Goal: Information Seeking & Learning: Learn about a topic

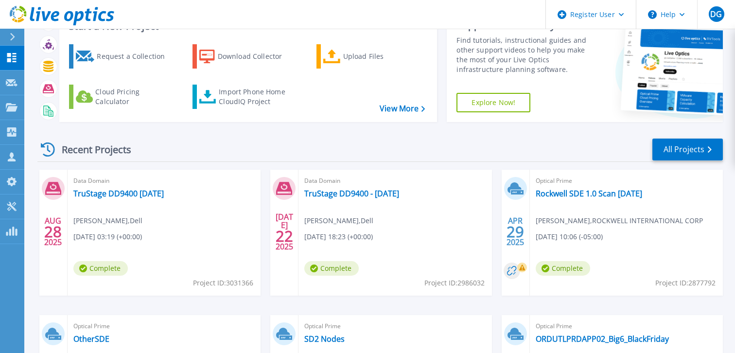
scroll to position [40, 0]
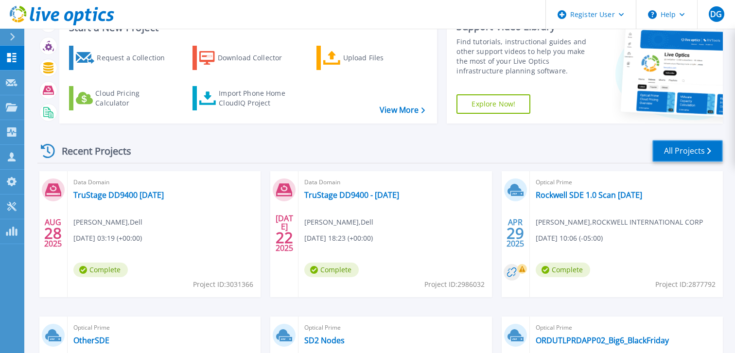
click at [677, 148] on link "All Projects" at bounding box center [687, 151] width 70 height 22
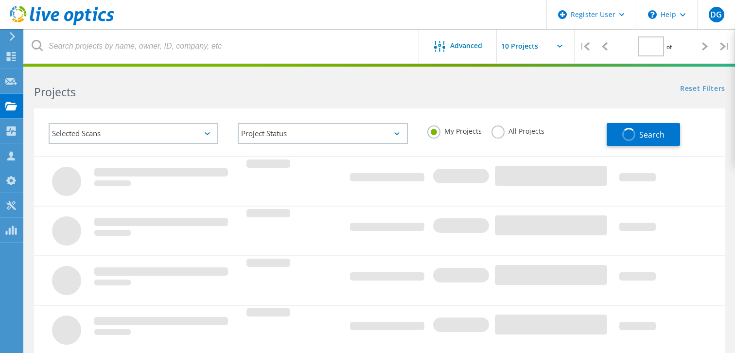
type input "1"
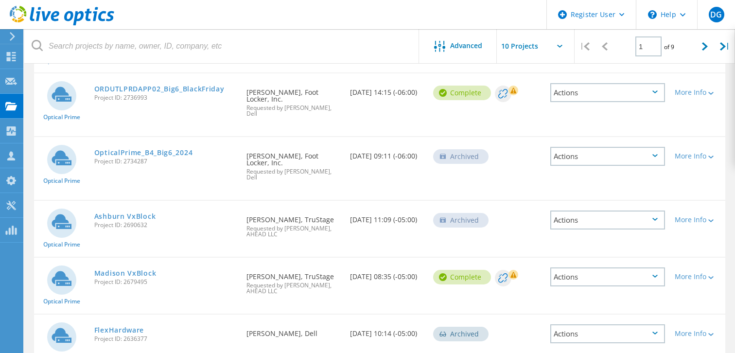
scroll to position [389, 0]
click at [146, 269] on link "Madison VxBlock" at bounding box center [125, 272] width 62 height 7
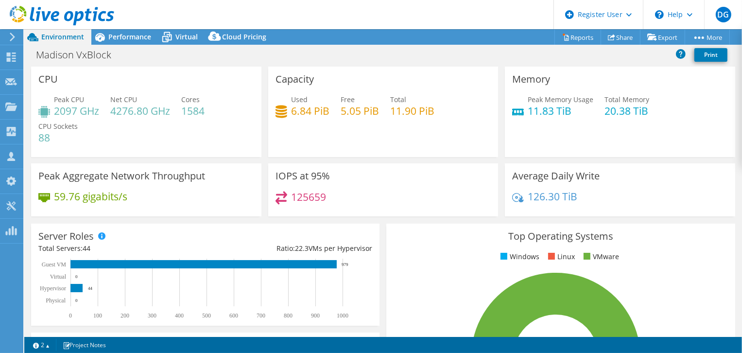
click at [190, 34] on span "Virtual" at bounding box center [186, 36] width 22 height 9
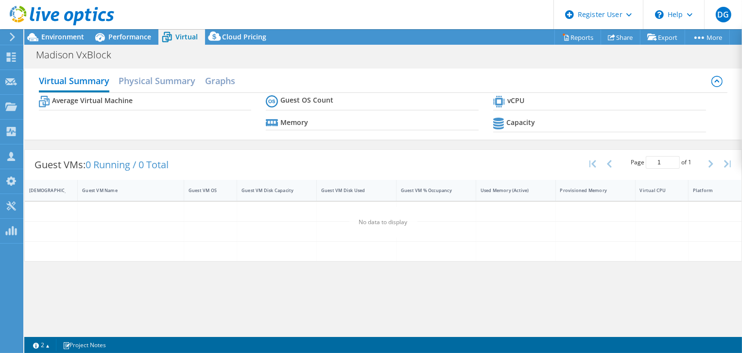
click at [113, 28] on div at bounding box center [57, 16] width 114 height 33
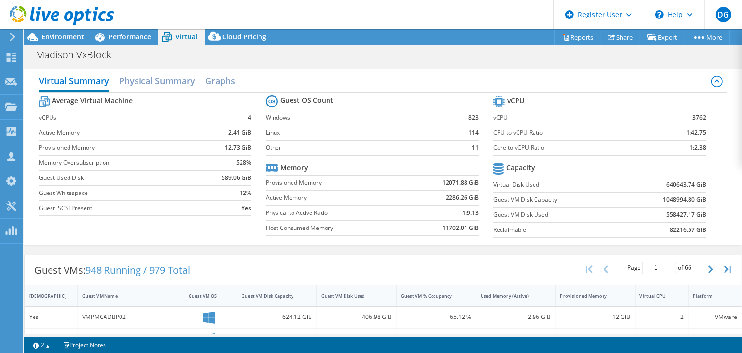
click at [190, 34] on span "Virtual" at bounding box center [186, 36] width 22 height 9
drag, startPoint x: 656, startPoint y: 199, endPoint x: 686, endPoint y: 201, distance: 30.2
click at [686, 201] on b "1048994.80 GiB" at bounding box center [684, 200] width 43 height 10
copy b "1048994.80"
drag, startPoint x: 659, startPoint y: 214, endPoint x: 679, endPoint y: 214, distance: 19.4
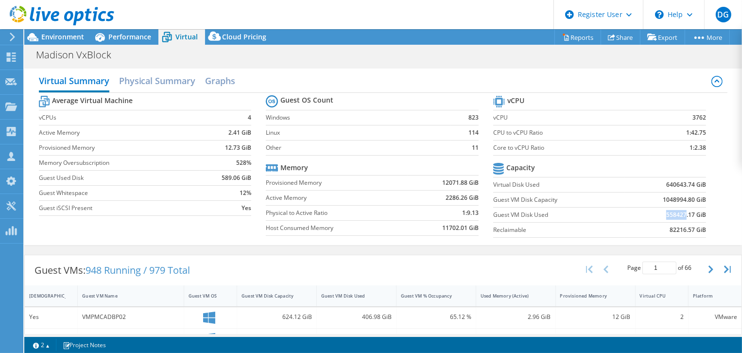
click at [679, 214] on b "558427.17 GiB" at bounding box center [686, 215] width 40 height 10
copy b "558427"
click at [143, 35] on span "Performance" at bounding box center [129, 36] width 43 height 9
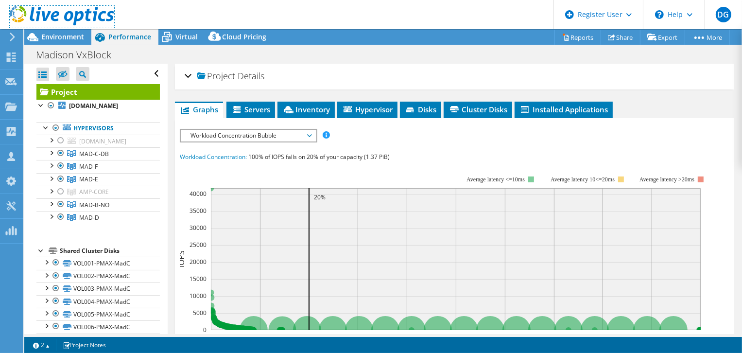
click at [68, 17] on icon at bounding box center [62, 16] width 104 height 20
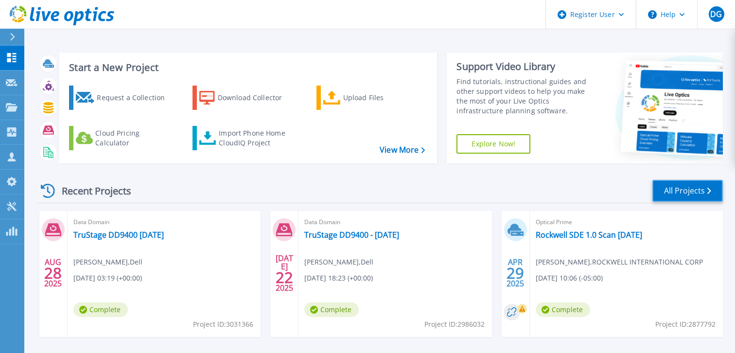
click at [681, 191] on link "All Projects" at bounding box center [687, 191] width 70 height 22
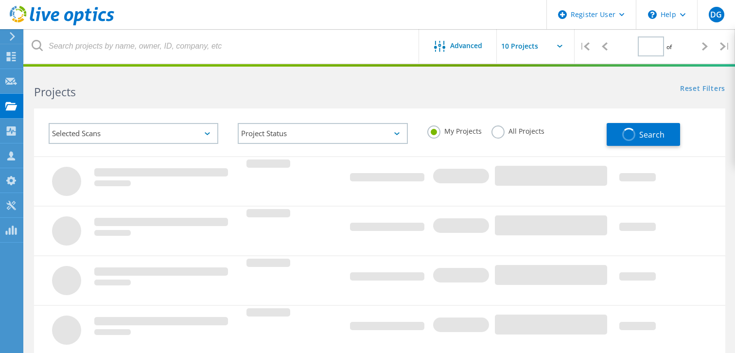
type input "1"
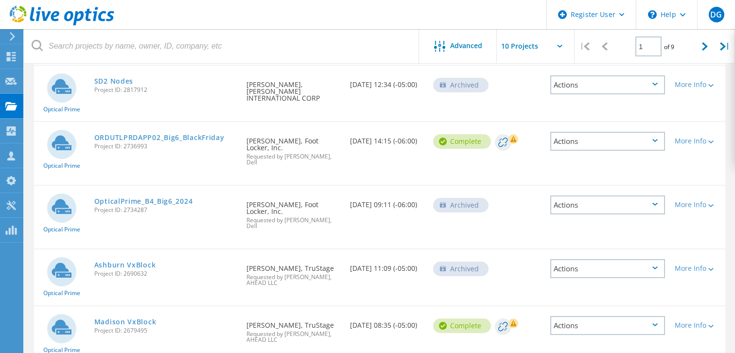
scroll to position [340, 0]
click at [146, 261] on link "Ashburn VxBlock" at bounding box center [125, 264] width 62 height 7
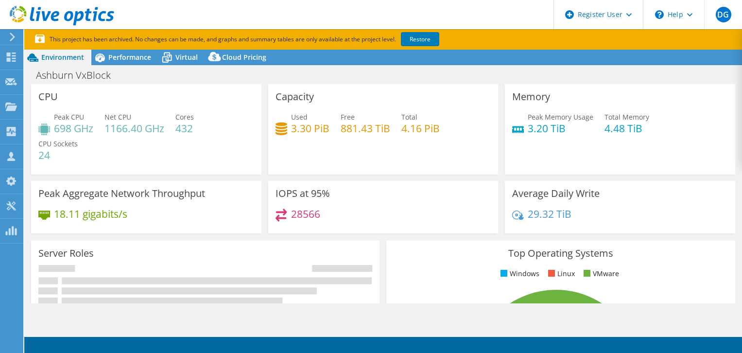
select select "USD"
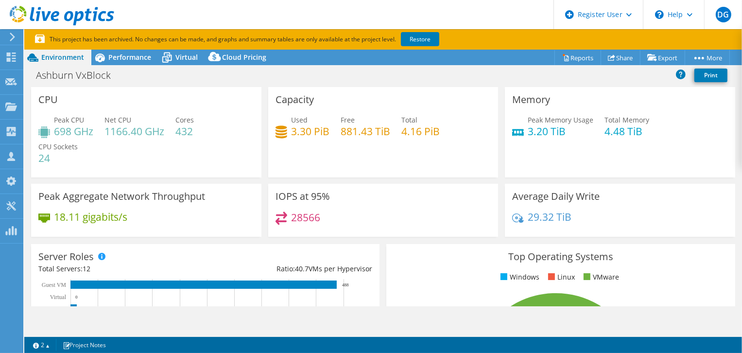
click at [128, 57] on span "Performance" at bounding box center [129, 56] width 43 height 9
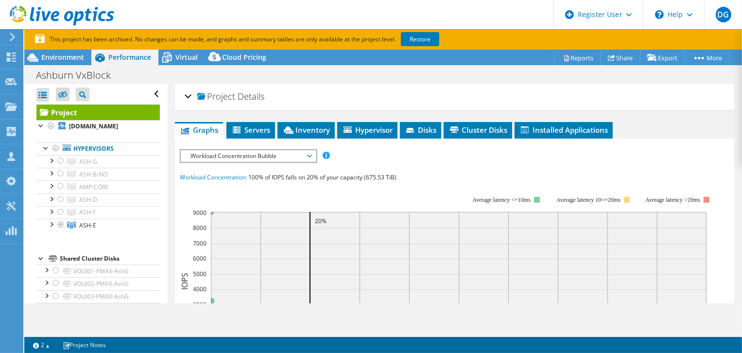
click at [55, 149] on div at bounding box center [56, 148] width 10 height 12
click at [58, 159] on div at bounding box center [61, 161] width 10 height 12
click at [58, 173] on div at bounding box center [61, 174] width 10 height 12
click at [426, 39] on link "Restore" at bounding box center [420, 39] width 38 height 14
click at [66, 61] on span "Environment" at bounding box center [62, 56] width 43 height 9
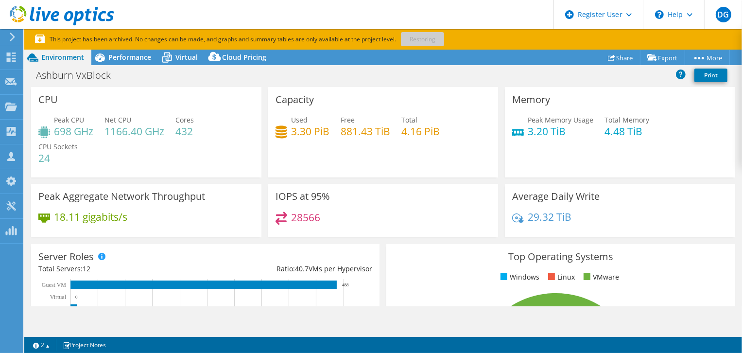
click at [125, 57] on span "Performance" at bounding box center [129, 56] width 43 height 9
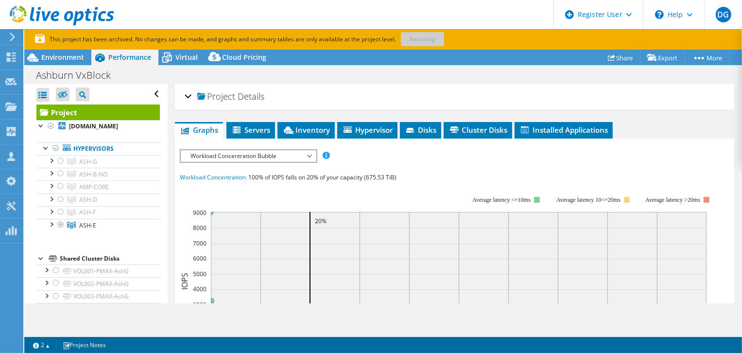
click at [62, 158] on div at bounding box center [61, 161] width 10 height 12
click at [420, 130] on span "Disks" at bounding box center [421, 130] width 32 height 10
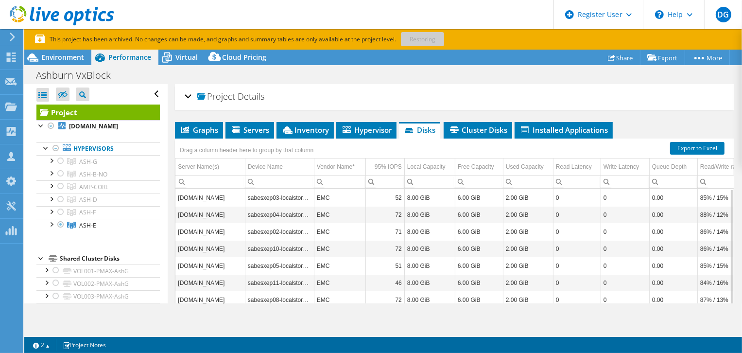
click at [201, 133] on span "Graphs" at bounding box center [199, 130] width 38 height 10
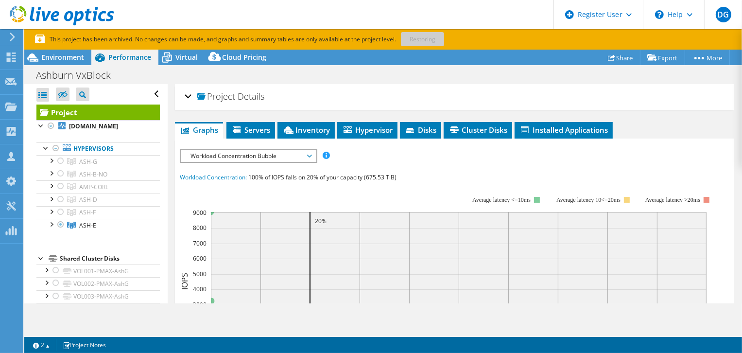
click at [238, 130] on icon at bounding box center [237, 129] width 8 height 7
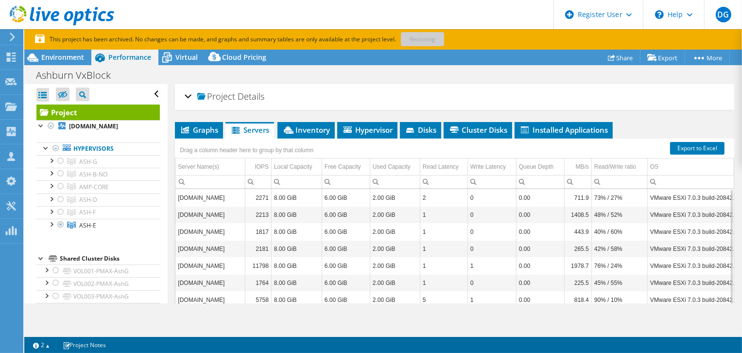
click at [58, 161] on div at bounding box center [61, 161] width 10 height 12
click at [54, 146] on div at bounding box center [56, 148] width 10 height 12
click at [48, 123] on div at bounding box center [51, 126] width 10 height 12
click at [65, 57] on span "Environment" at bounding box center [62, 56] width 43 height 9
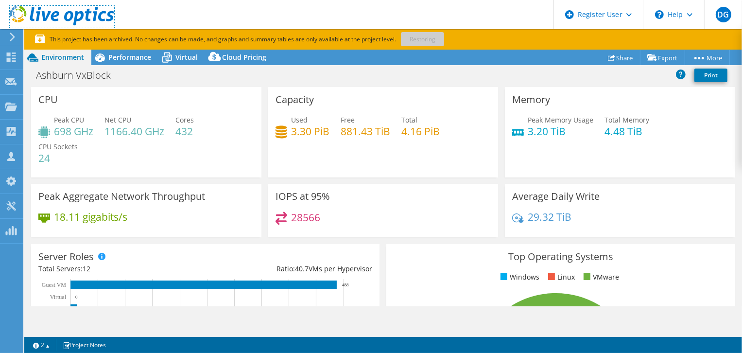
click at [90, 11] on icon at bounding box center [62, 16] width 104 height 20
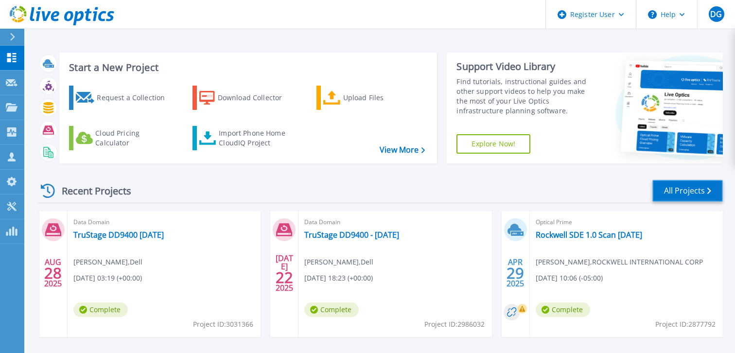
click at [685, 189] on link "All Projects" at bounding box center [687, 191] width 70 height 22
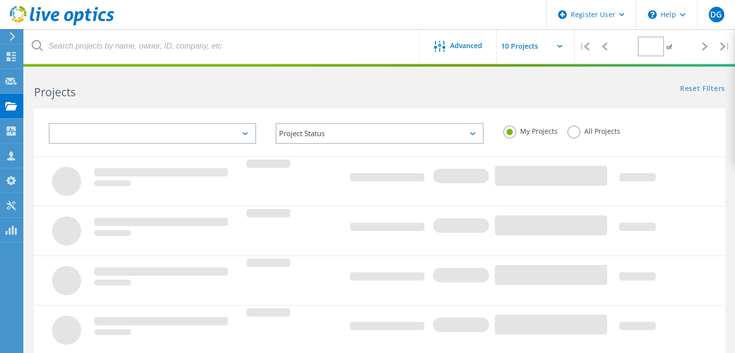
type input "1"
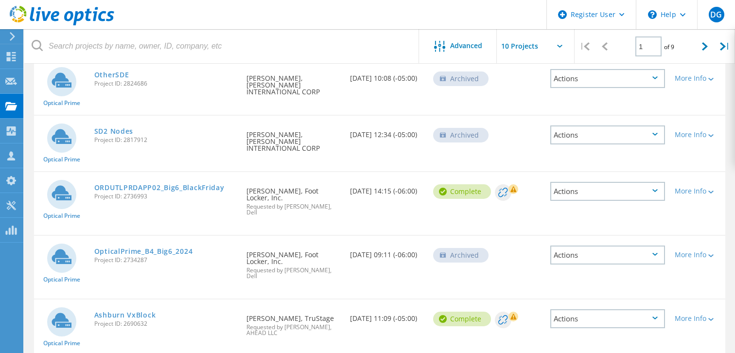
scroll to position [292, 0]
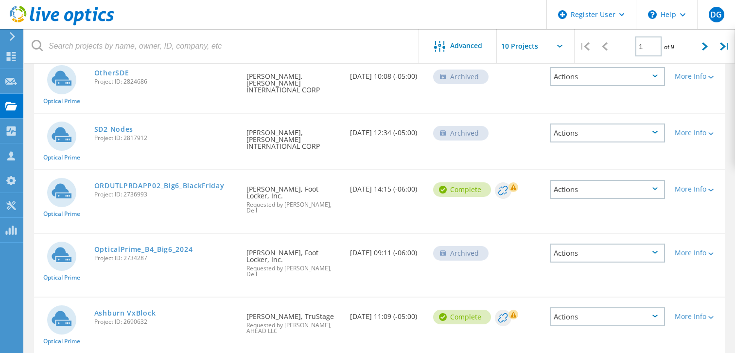
click at [143, 309] on link "Ashburn VxBlock" at bounding box center [125, 312] width 62 height 7
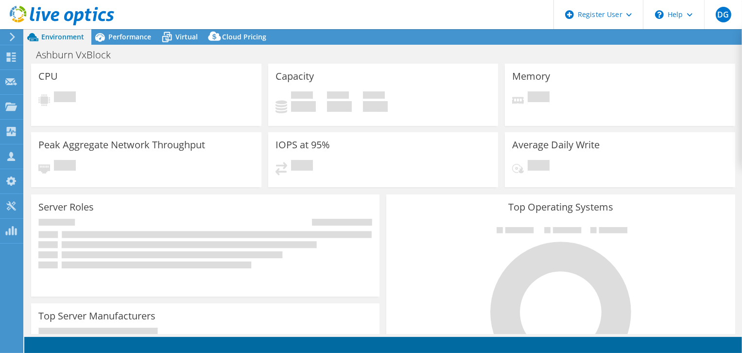
select select "USD"
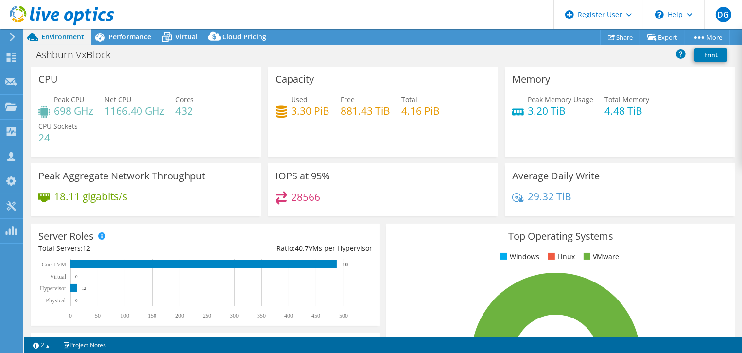
click at [139, 38] on span "Performance" at bounding box center [129, 36] width 43 height 9
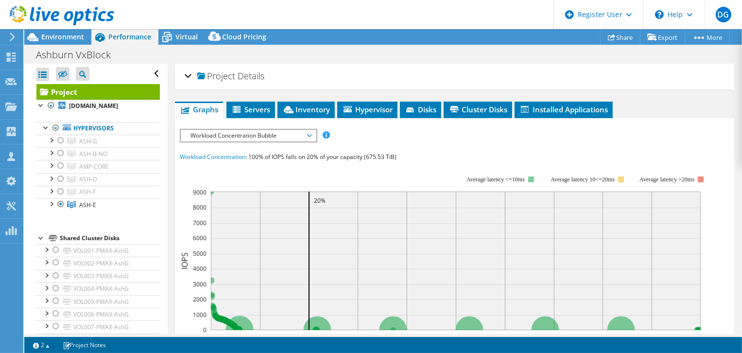
click at [58, 141] on div at bounding box center [61, 141] width 10 height 12
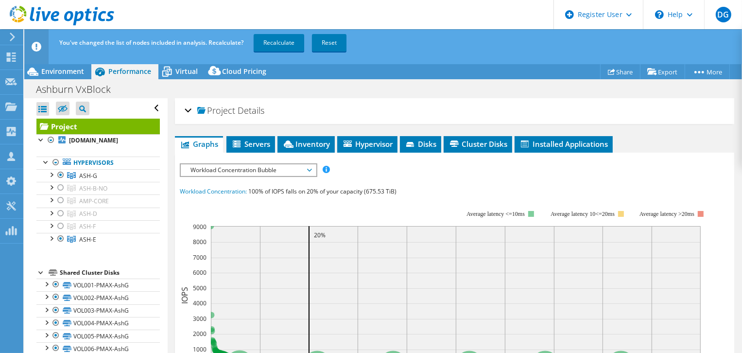
click at [61, 187] on div at bounding box center [61, 188] width 10 height 12
click at [61, 211] on div at bounding box center [61, 213] width 10 height 12
click at [61, 222] on div at bounding box center [61, 226] width 10 height 12
click at [274, 44] on link "Recalculate" at bounding box center [279, 42] width 51 height 17
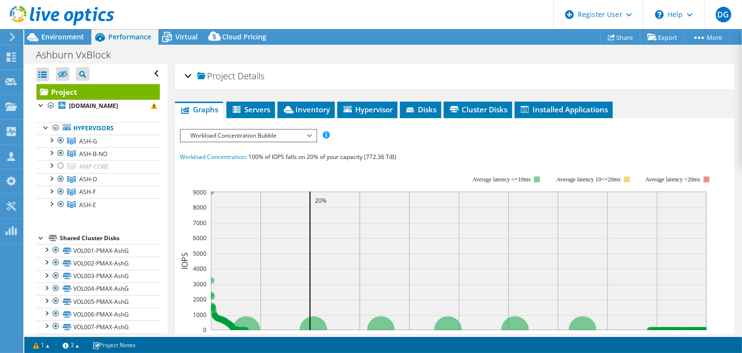
click at [57, 39] on span "Environment" at bounding box center [62, 36] width 43 height 9
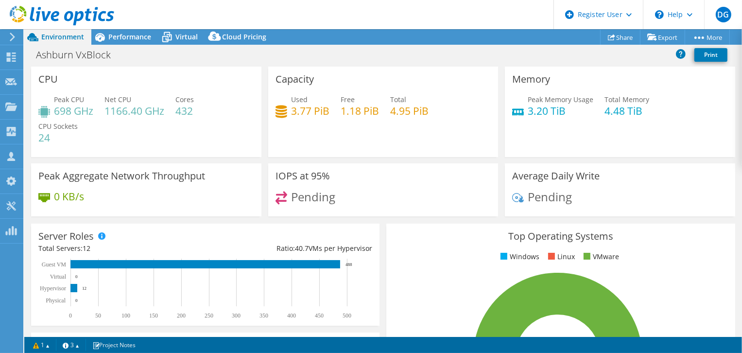
click at [117, 37] on span "Performance" at bounding box center [129, 36] width 43 height 9
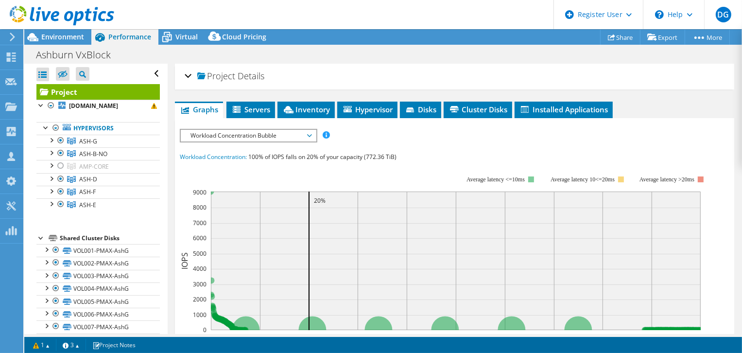
click at [253, 107] on span "Servers" at bounding box center [250, 109] width 39 height 10
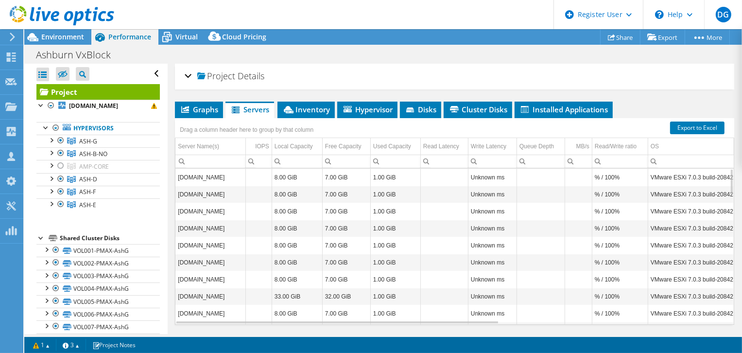
click at [306, 110] on span "Inventory" at bounding box center [306, 109] width 48 height 10
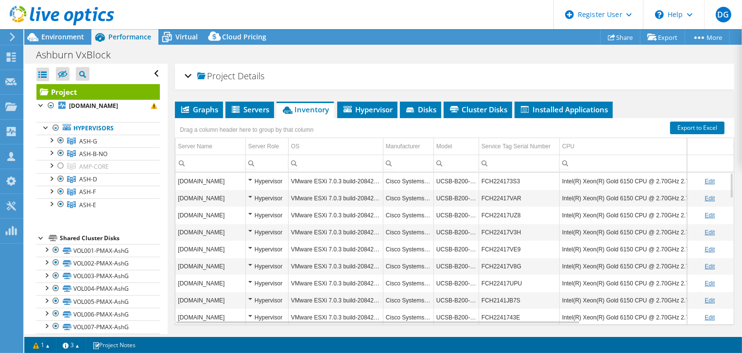
click at [183, 39] on span "Virtual" at bounding box center [186, 36] width 22 height 9
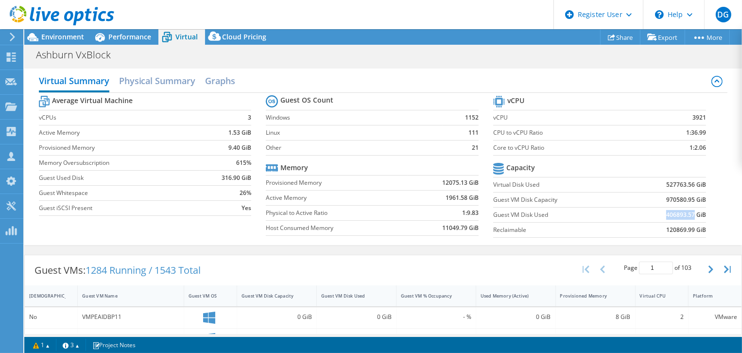
drag, startPoint x: 659, startPoint y: 214, endPoint x: 687, endPoint y: 215, distance: 28.7
click at [687, 215] on b "406893.57 GiB" at bounding box center [686, 215] width 40 height 10
copy b "406893.57"
click at [68, 40] on span "Environment" at bounding box center [62, 36] width 43 height 9
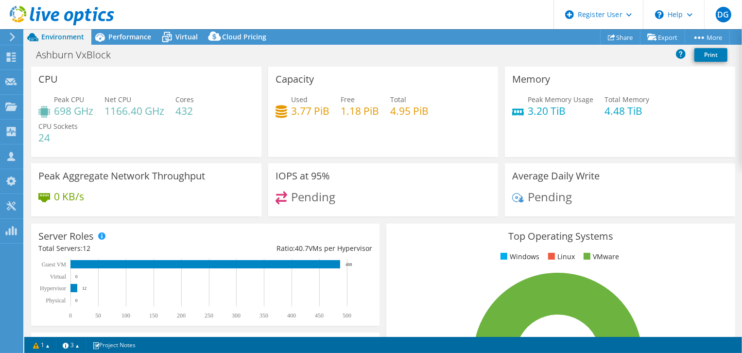
click at [116, 40] on span "Performance" at bounding box center [129, 36] width 43 height 9
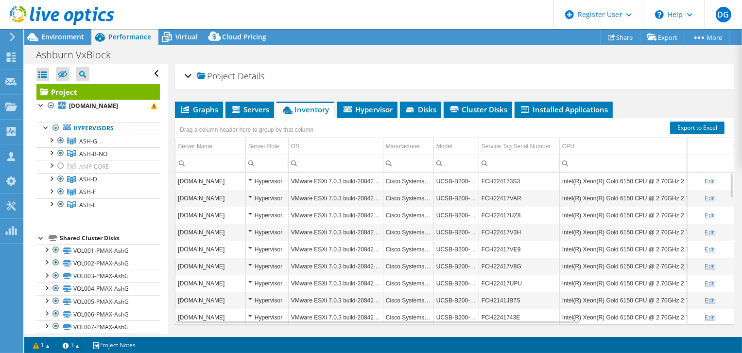
click at [204, 109] on span "Graphs" at bounding box center [199, 109] width 38 height 10
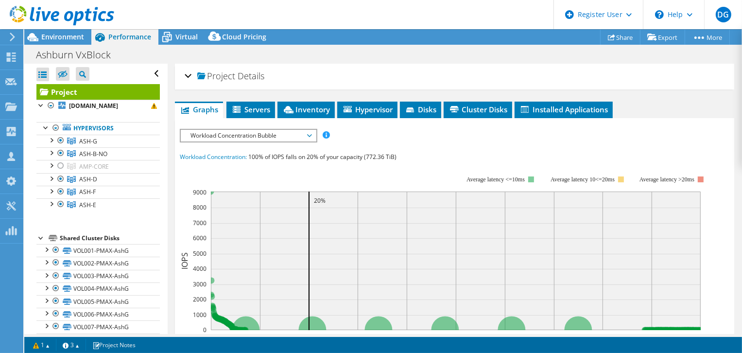
click at [299, 105] on span "Inventory" at bounding box center [306, 109] width 48 height 10
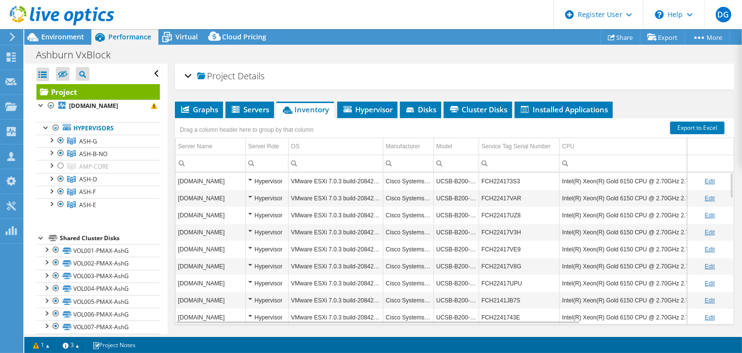
click at [375, 107] on span "Hypervisor" at bounding box center [367, 109] width 51 height 10
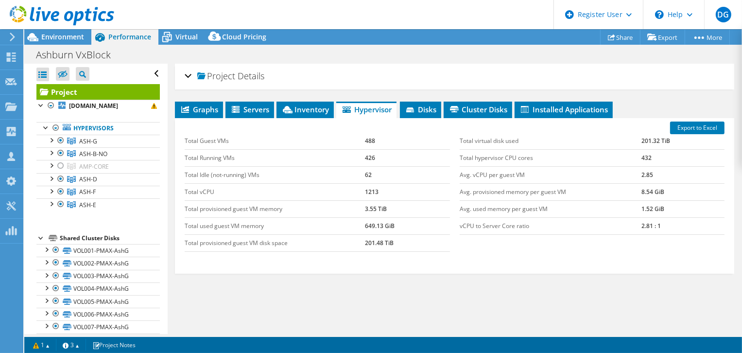
click at [426, 107] on span "Disks" at bounding box center [421, 109] width 32 height 10
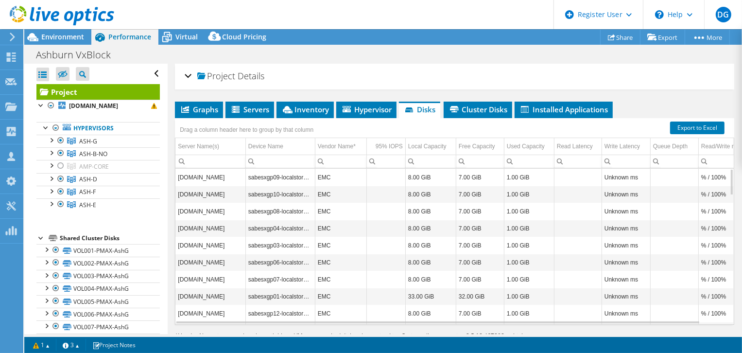
click at [479, 107] on span "Cluster Disks" at bounding box center [477, 109] width 59 height 10
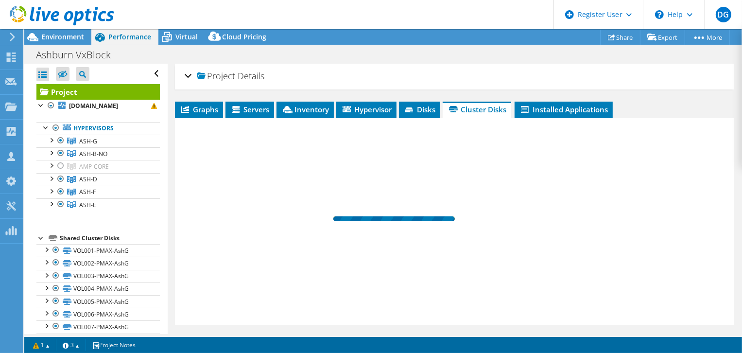
click at [255, 107] on span "Servers" at bounding box center [249, 109] width 39 height 10
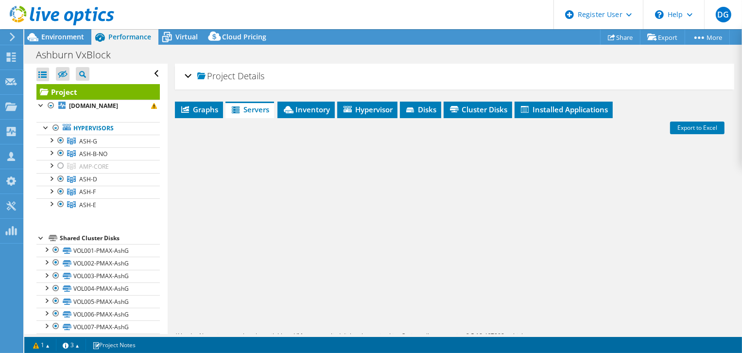
click at [210, 105] on span "Graphs" at bounding box center [199, 109] width 38 height 10
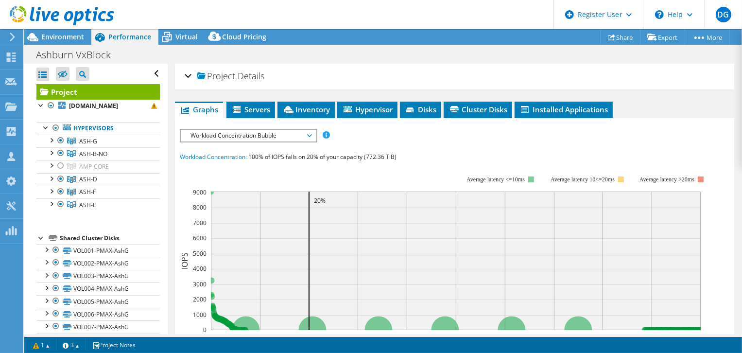
click at [301, 111] on span "Inventory" at bounding box center [306, 109] width 48 height 10
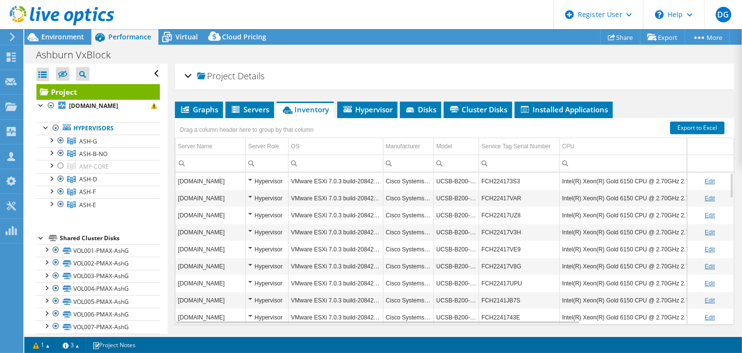
click at [189, 35] on span "Virtual" at bounding box center [186, 36] width 22 height 9
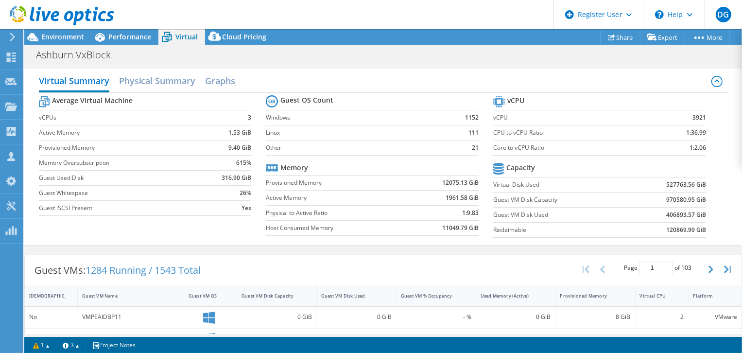
click at [74, 39] on span "Environment" at bounding box center [62, 36] width 43 height 9
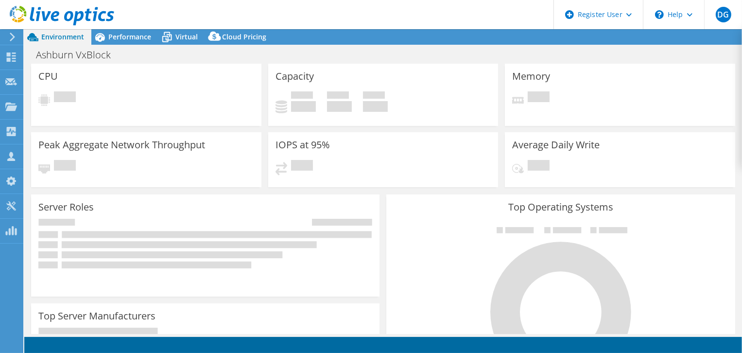
select select "USD"
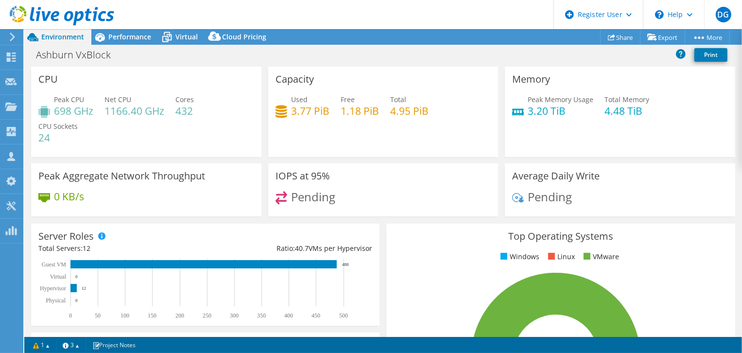
click at [126, 36] on span "Performance" at bounding box center [129, 36] width 43 height 9
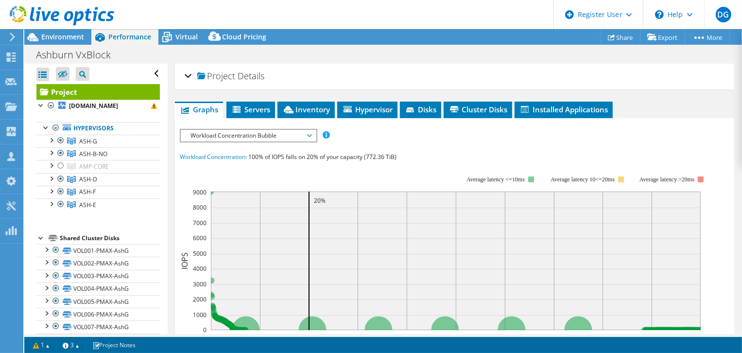
click at [240, 107] on icon at bounding box center [237, 109] width 8 height 7
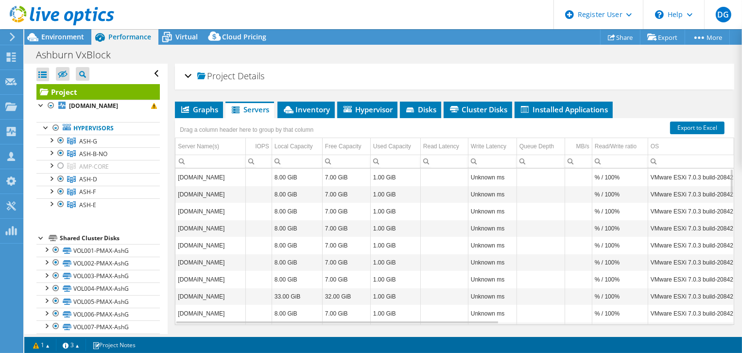
click at [52, 174] on div at bounding box center [51, 178] width 10 height 10
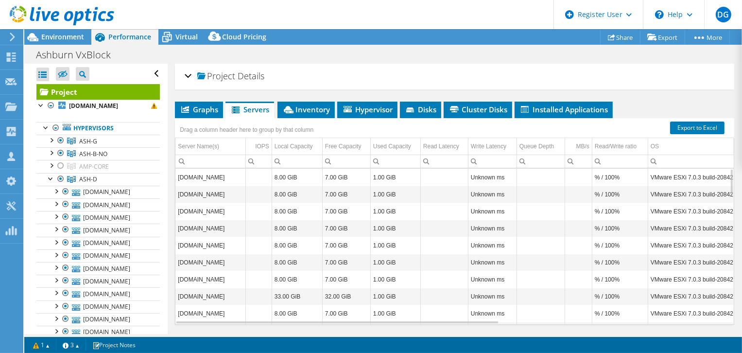
scroll to position [49, 0]
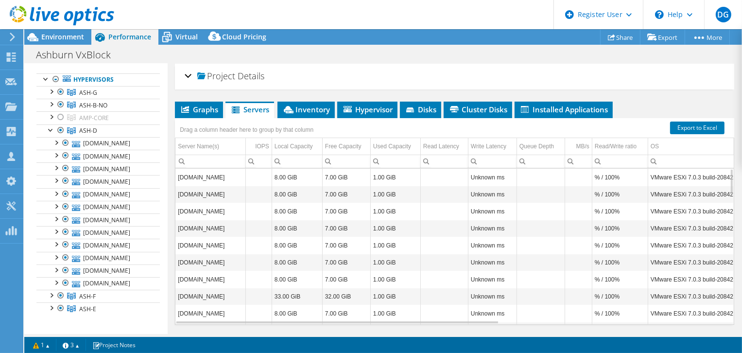
click at [48, 292] on div at bounding box center [51, 295] width 10 height 10
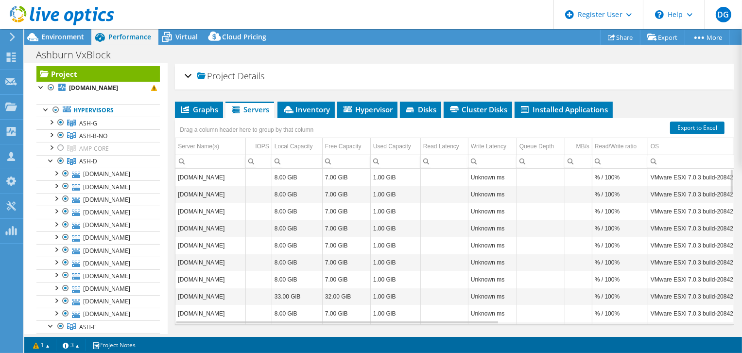
scroll to position [0, 0]
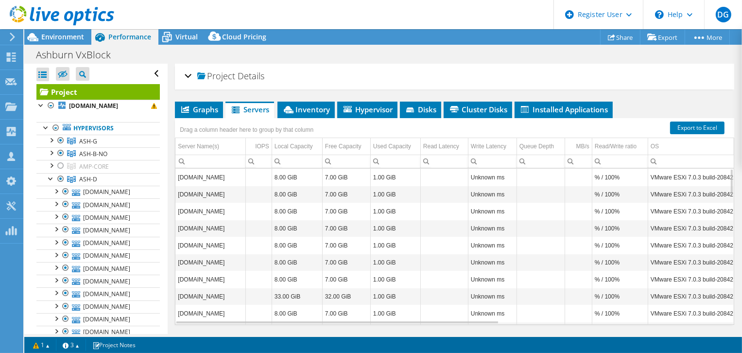
click at [54, 125] on div at bounding box center [56, 128] width 10 height 12
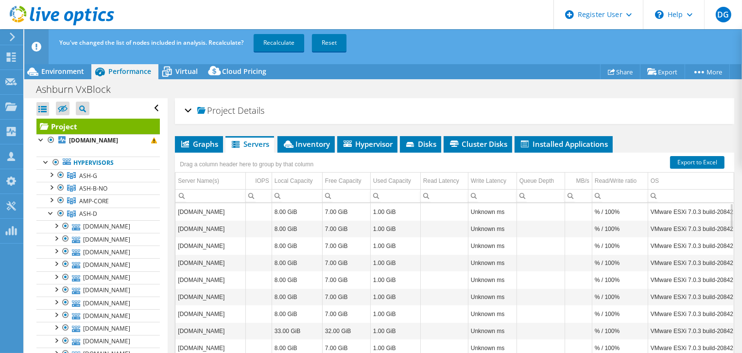
click at [62, 200] on div at bounding box center [61, 200] width 10 height 12
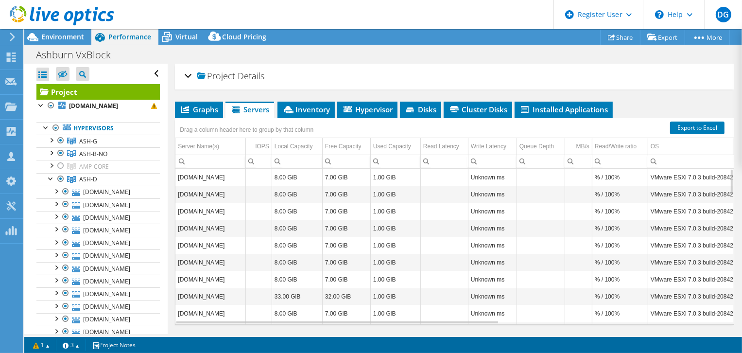
click at [49, 141] on div at bounding box center [51, 140] width 10 height 10
click at [73, 126] on link "Hypervisors" at bounding box center [97, 128] width 123 height 13
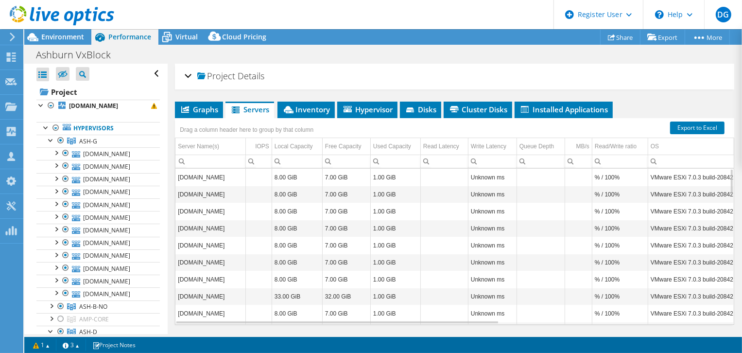
click at [51, 137] on div at bounding box center [51, 140] width 10 height 10
click at [49, 174] on div at bounding box center [51, 178] width 10 height 10
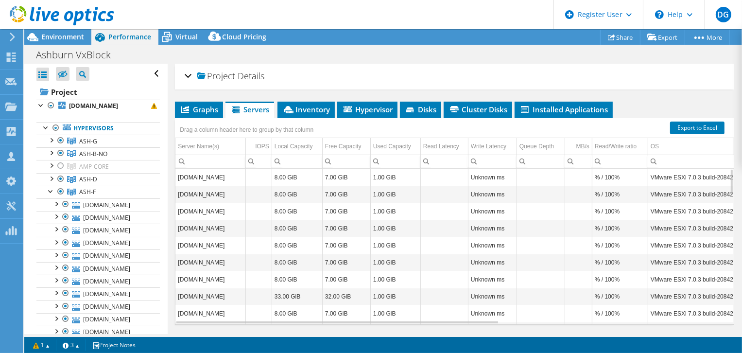
click at [52, 191] on div at bounding box center [51, 191] width 10 height 10
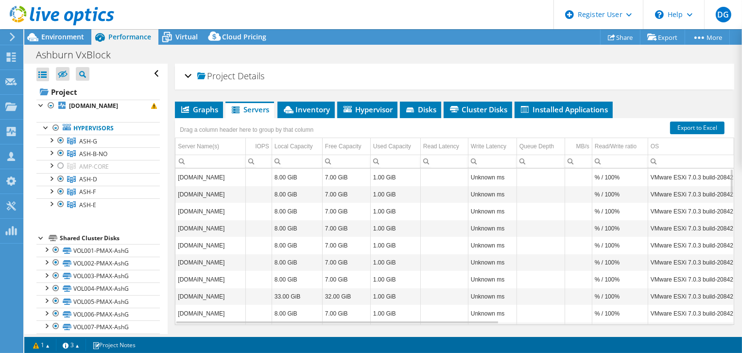
click at [199, 104] on span "Graphs" at bounding box center [199, 109] width 38 height 10
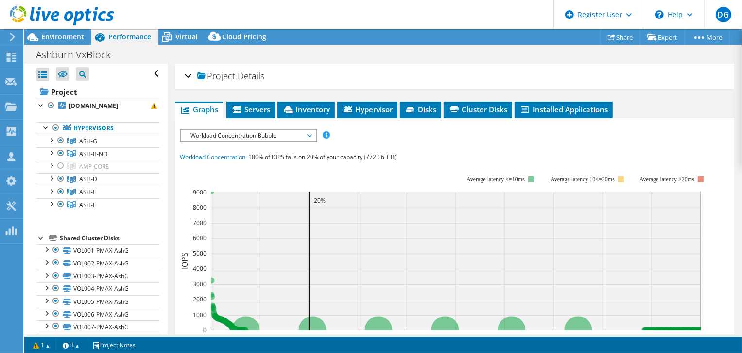
click at [251, 106] on span "Servers" at bounding box center [250, 109] width 39 height 10
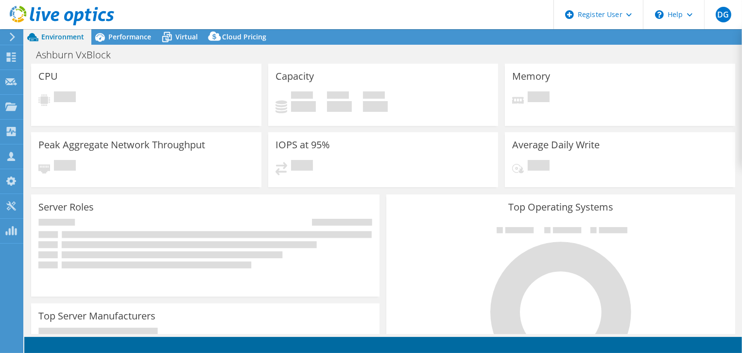
select select "USD"
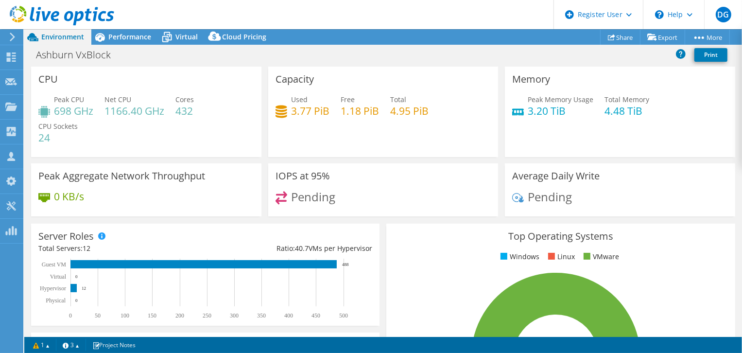
click at [128, 41] on span "Performance" at bounding box center [129, 36] width 43 height 9
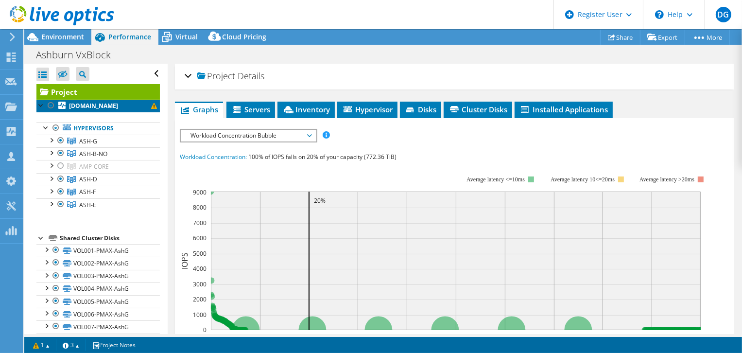
click at [151, 105] on span at bounding box center [154, 106] width 6 height 6
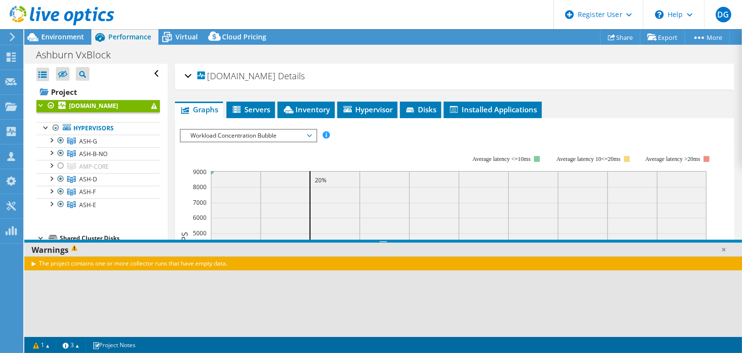
click at [32, 262] on div "The project contains one or more collector runs that have empty data." at bounding box center [383, 263] width 718 height 14
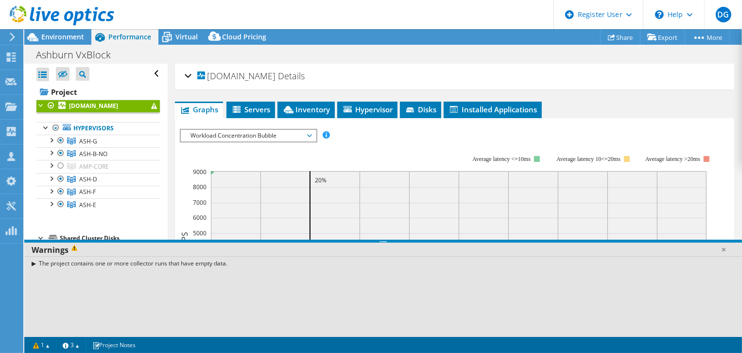
click at [33, 260] on div "The project contains one or more collector runs that have empty data." at bounding box center [383, 263] width 718 height 14
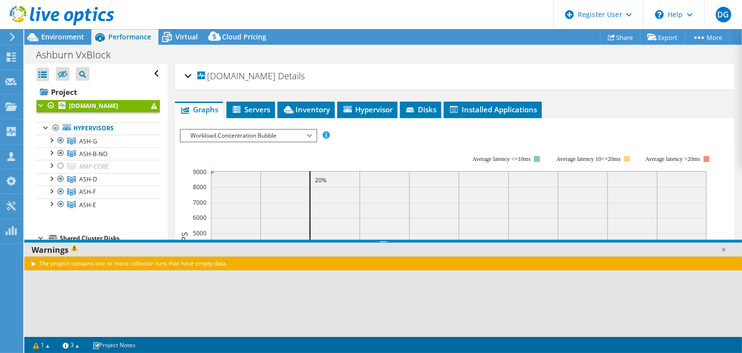
click at [33, 260] on div "The project contains one or more collector runs that have empty data." at bounding box center [383, 263] width 718 height 14
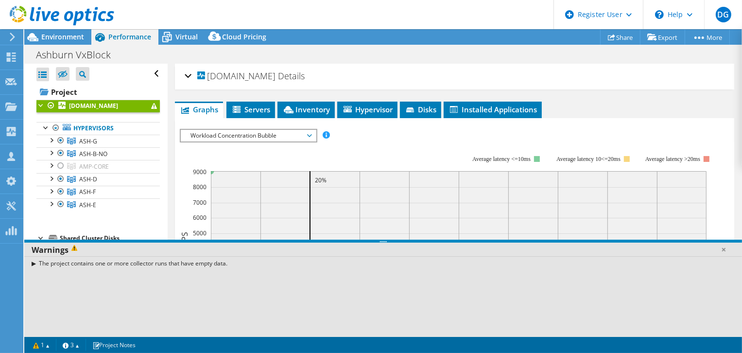
click at [49, 345] on link "1" at bounding box center [41, 345] width 30 height 12
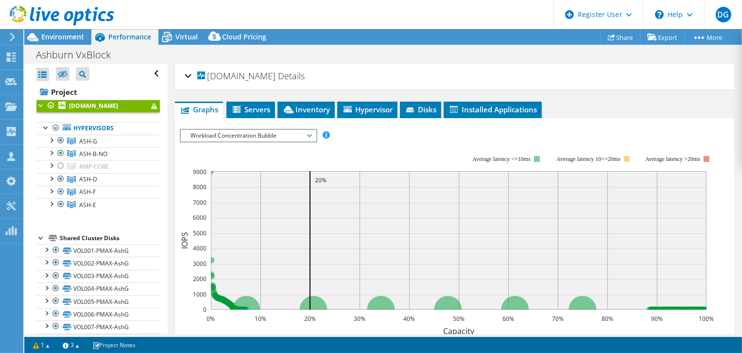
click at [70, 37] on span "Environment" at bounding box center [62, 36] width 43 height 9
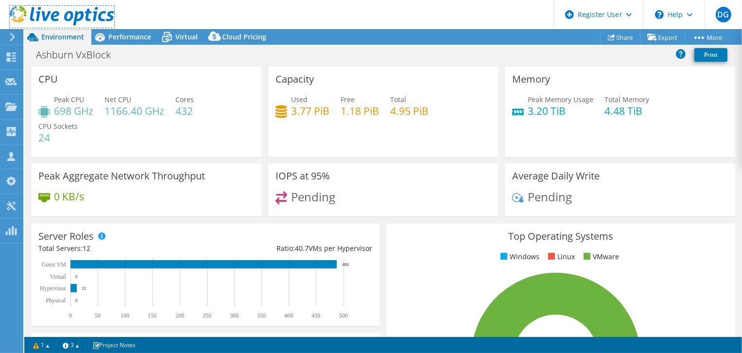
click at [60, 14] on icon at bounding box center [62, 16] width 104 height 20
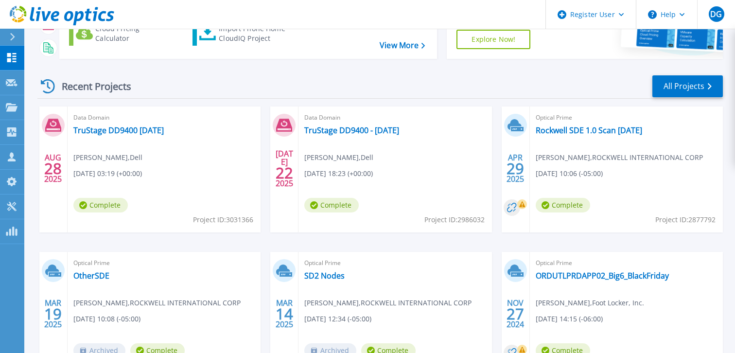
scroll to position [49, 0]
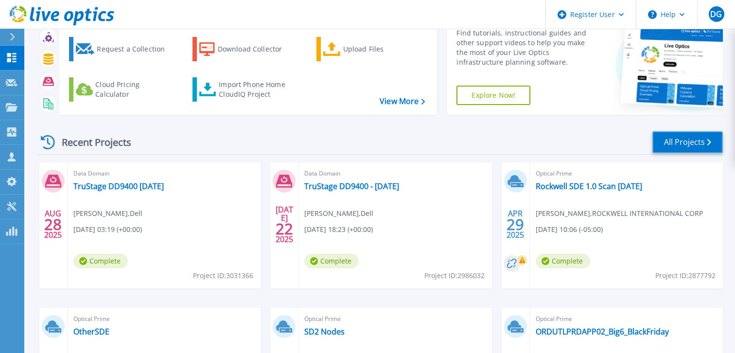
click at [663, 138] on link "All Projects" at bounding box center [687, 142] width 70 height 22
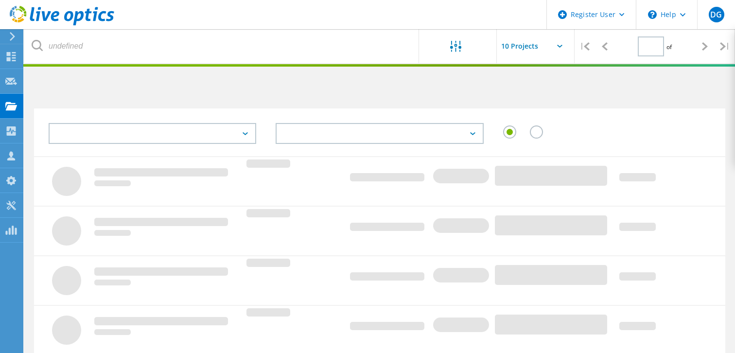
type input "1"
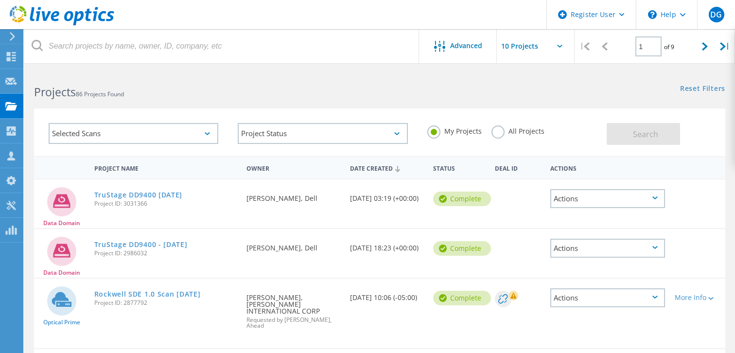
click at [209, 138] on div "Selected Scans" at bounding box center [134, 133] width 170 height 21
click at [325, 94] on h2 "Projects 86 Projects Found" at bounding box center [202, 92] width 336 height 16
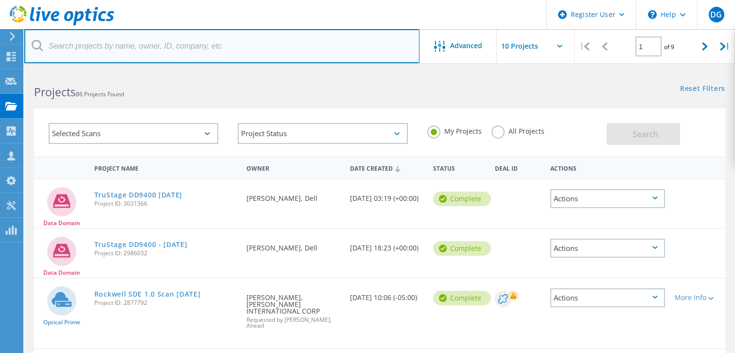
click at [172, 47] on input "text" at bounding box center [221, 46] width 395 height 34
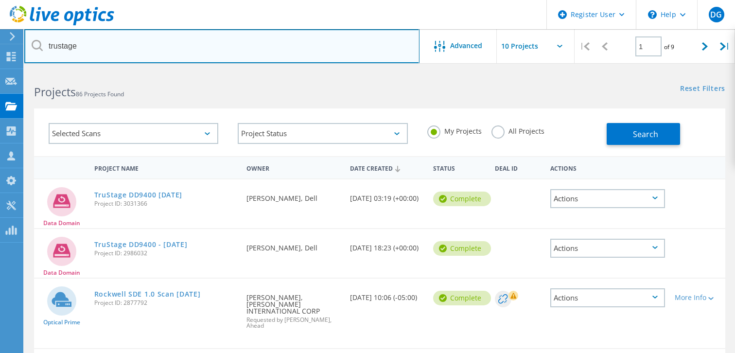
type input "trustage"
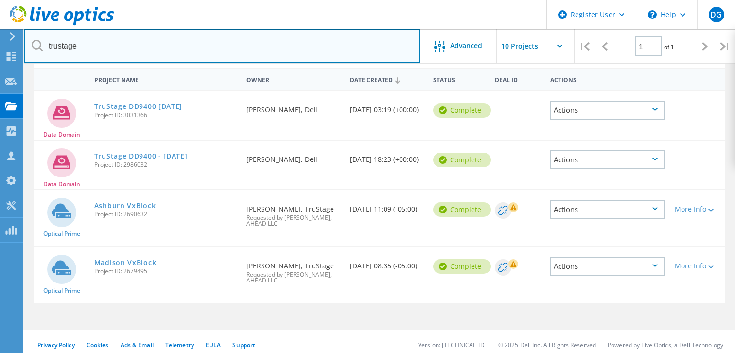
scroll to position [46, 0]
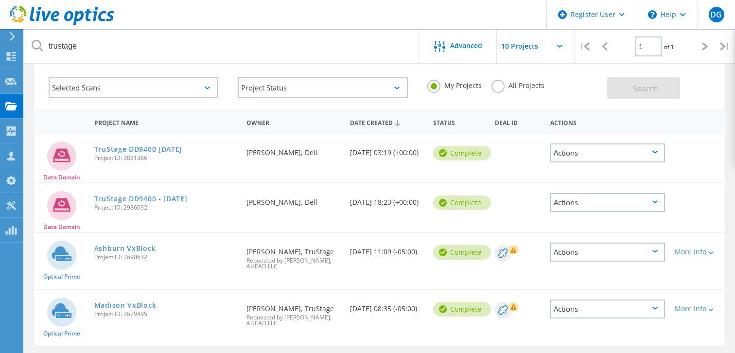
click at [507, 251] on icon at bounding box center [502, 252] width 9 height 9
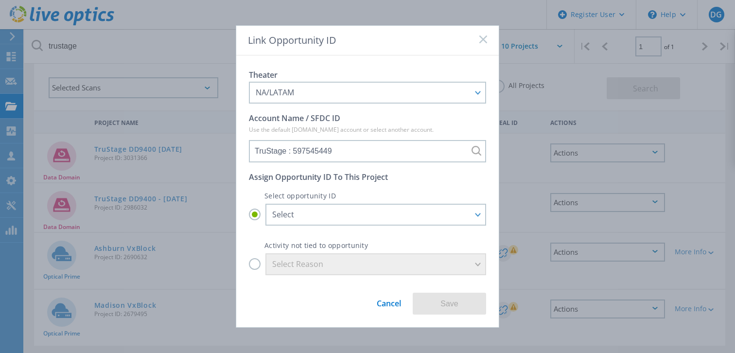
click at [381, 303] on link "Cancel" at bounding box center [389, 300] width 24 height 18
